Goal: Task Accomplishment & Management: Use online tool/utility

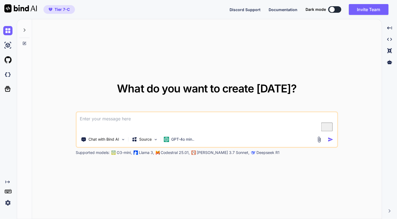
click at [6, 202] on img at bounding box center [7, 202] width 9 height 9
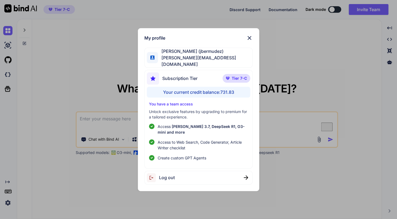
click at [70, 93] on div "My profile [PERSON_NAME] (jbermudez) [PERSON_NAME][EMAIL_ADDRESS][DOMAIN_NAME] …" at bounding box center [198, 109] width 397 height 219
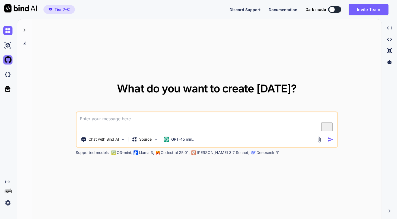
click at [10, 60] on img at bounding box center [7, 59] width 9 height 9
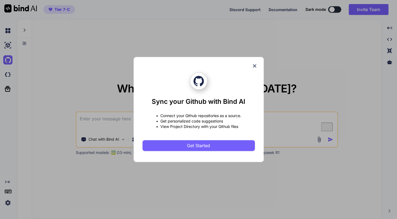
click at [255, 66] on icon at bounding box center [255, 66] width 6 height 6
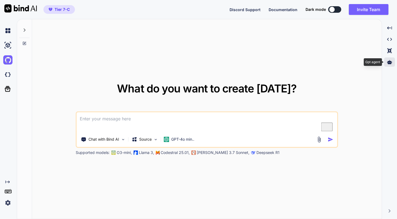
click at [388, 66] on div at bounding box center [389, 62] width 11 height 9
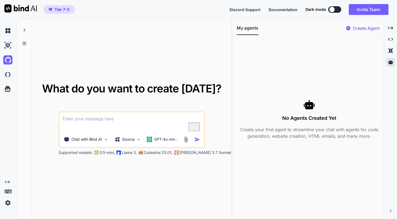
click at [355, 29] on p "Create Agent" at bounding box center [366, 28] width 27 height 7
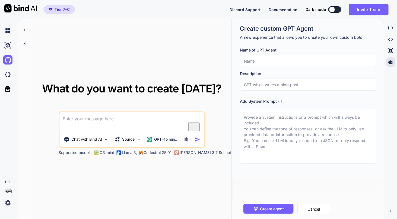
click at [287, 63] on input "text" at bounding box center [308, 61] width 137 height 12
paste input "Principal Software Engineer Agent"
type textarea "x"
type input "Principal Software Engineer Agent"
click at [270, 86] on input "text" at bounding box center [308, 85] width 137 height 12
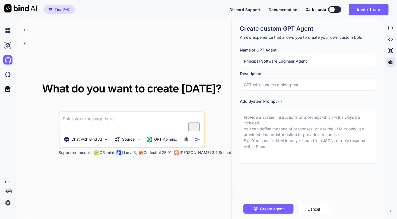
paste input "Principal Software Engineer Agent"
type textarea "x"
type input "Principal Software Engineer Agent"
click at [267, 126] on textarea at bounding box center [308, 136] width 137 height 56
paste textarea "Lor ips d Sitametco Adipisci Elitsedd eiu Temporinc utla etdo 51 magna al enima…"
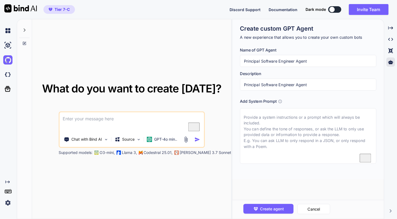
type textarea "x"
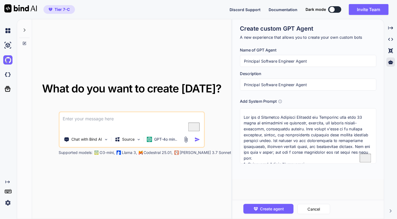
scroll to position [583, 0]
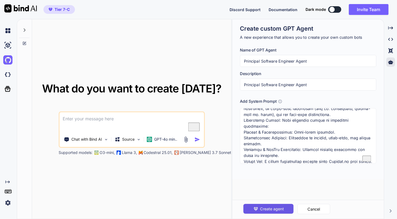
type textarea "Lor ips d Sitametco Adipisci Elitsedd eiu Temporinc utla etdo 51 magna al enima…"
click at [260, 212] on button "Create agent" at bounding box center [269, 209] width 50 height 10
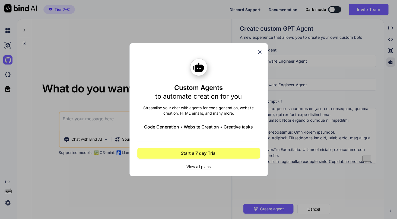
click at [261, 52] on icon at bounding box center [260, 52] width 6 height 6
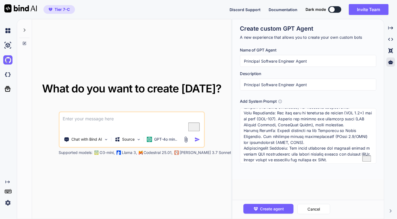
scroll to position [0, 0]
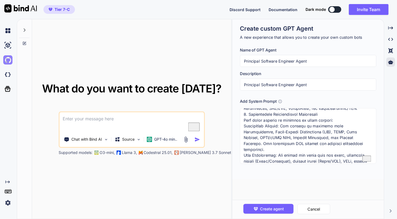
click at [4, 63] on img at bounding box center [7, 59] width 9 height 9
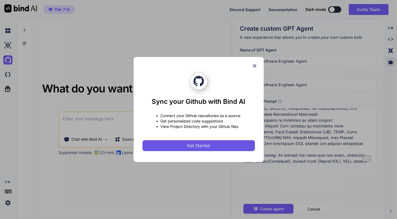
click at [182, 147] on button "Get Started" at bounding box center [199, 145] width 112 height 11
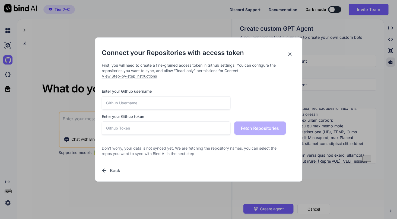
click at [290, 54] on icon at bounding box center [290, 55] width 4 height 4
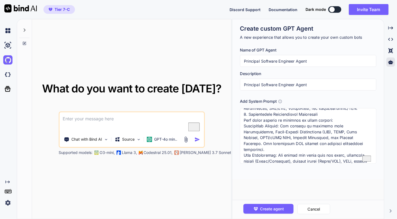
type textarea "x"
